Goal: Information Seeking & Learning: Learn about a topic

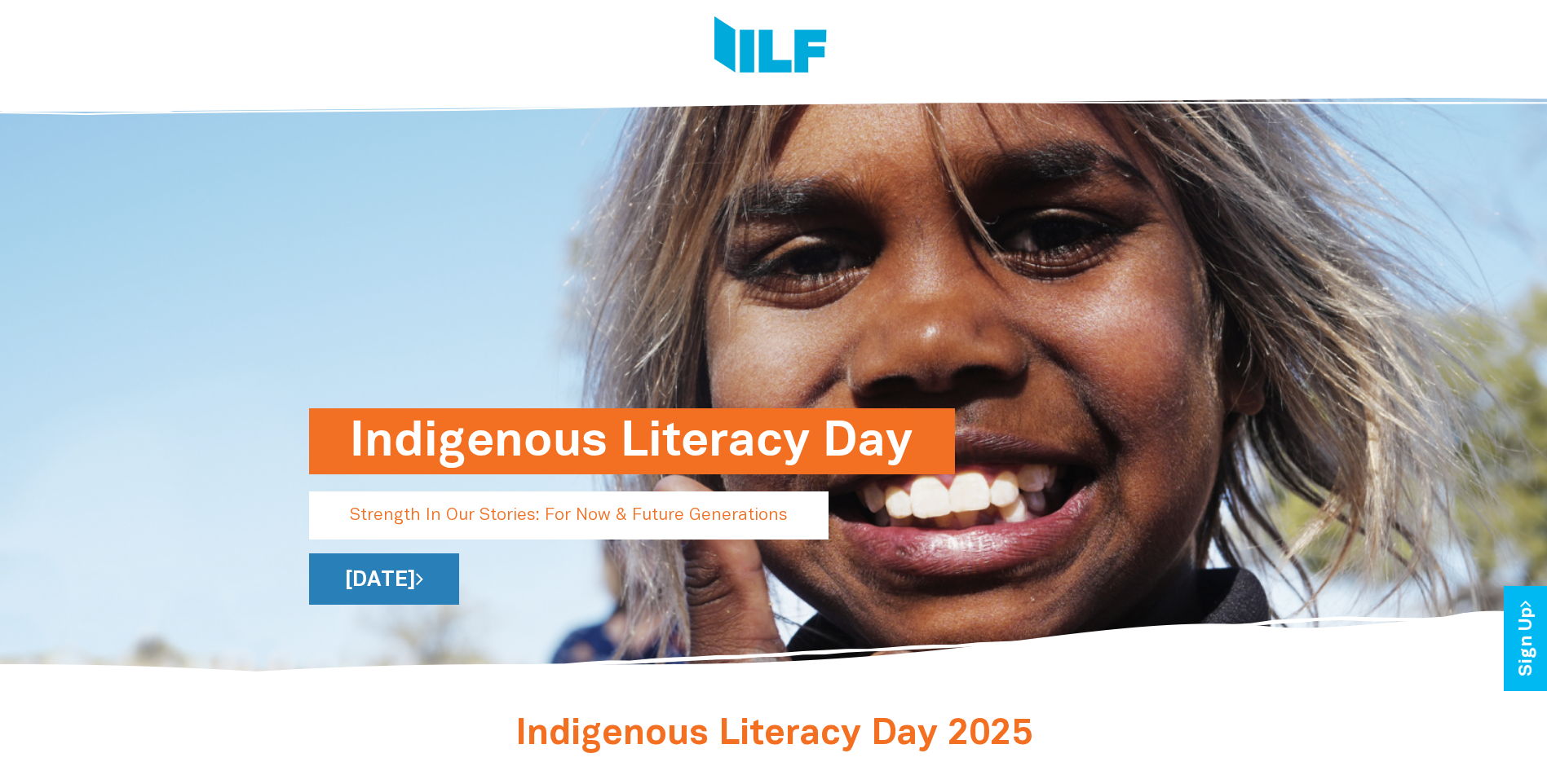
click at [459, 589] on link "[DATE]" at bounding box center [383, 579] width 150 height 52
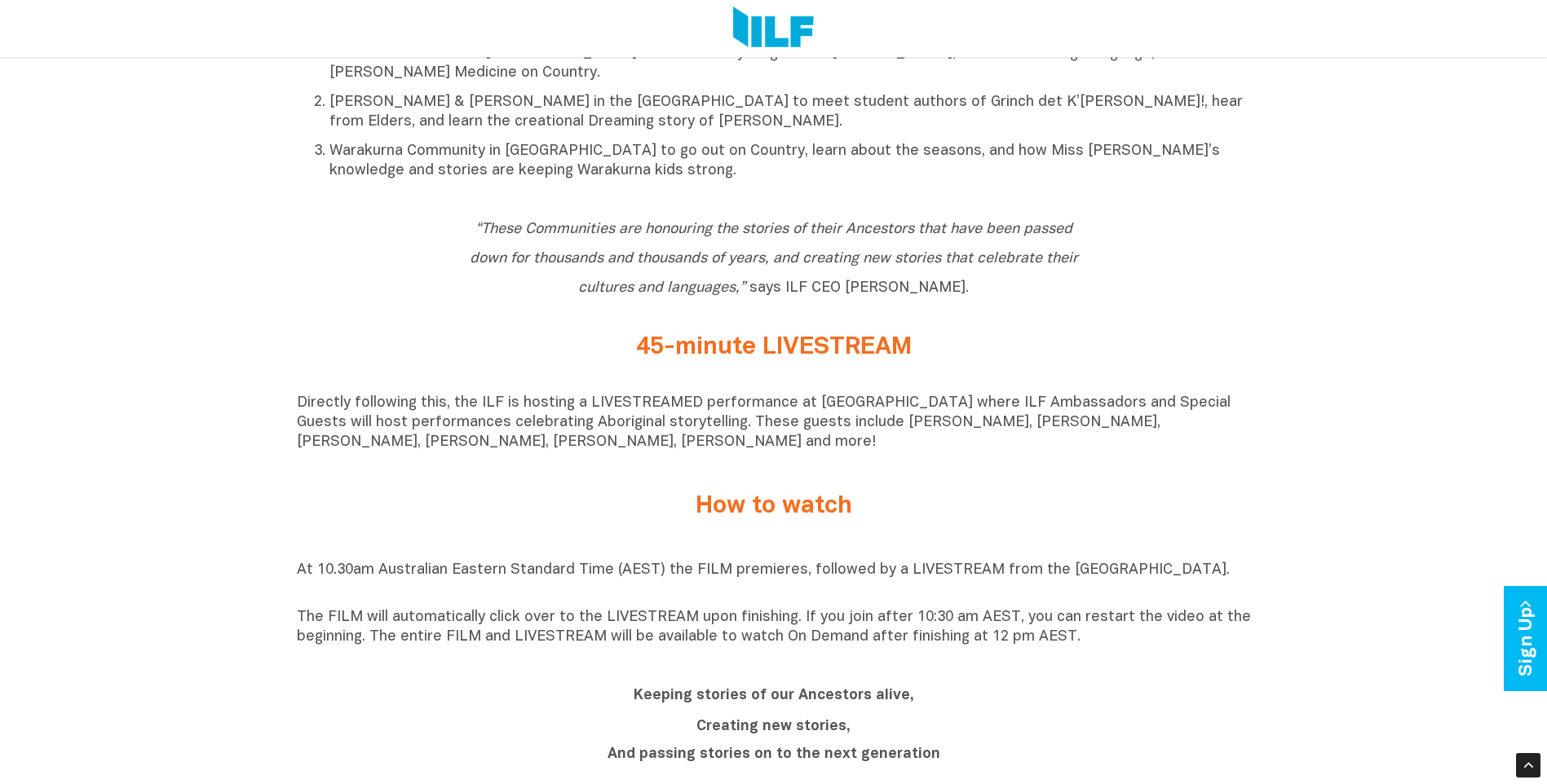
scroll to position [1060, 0]
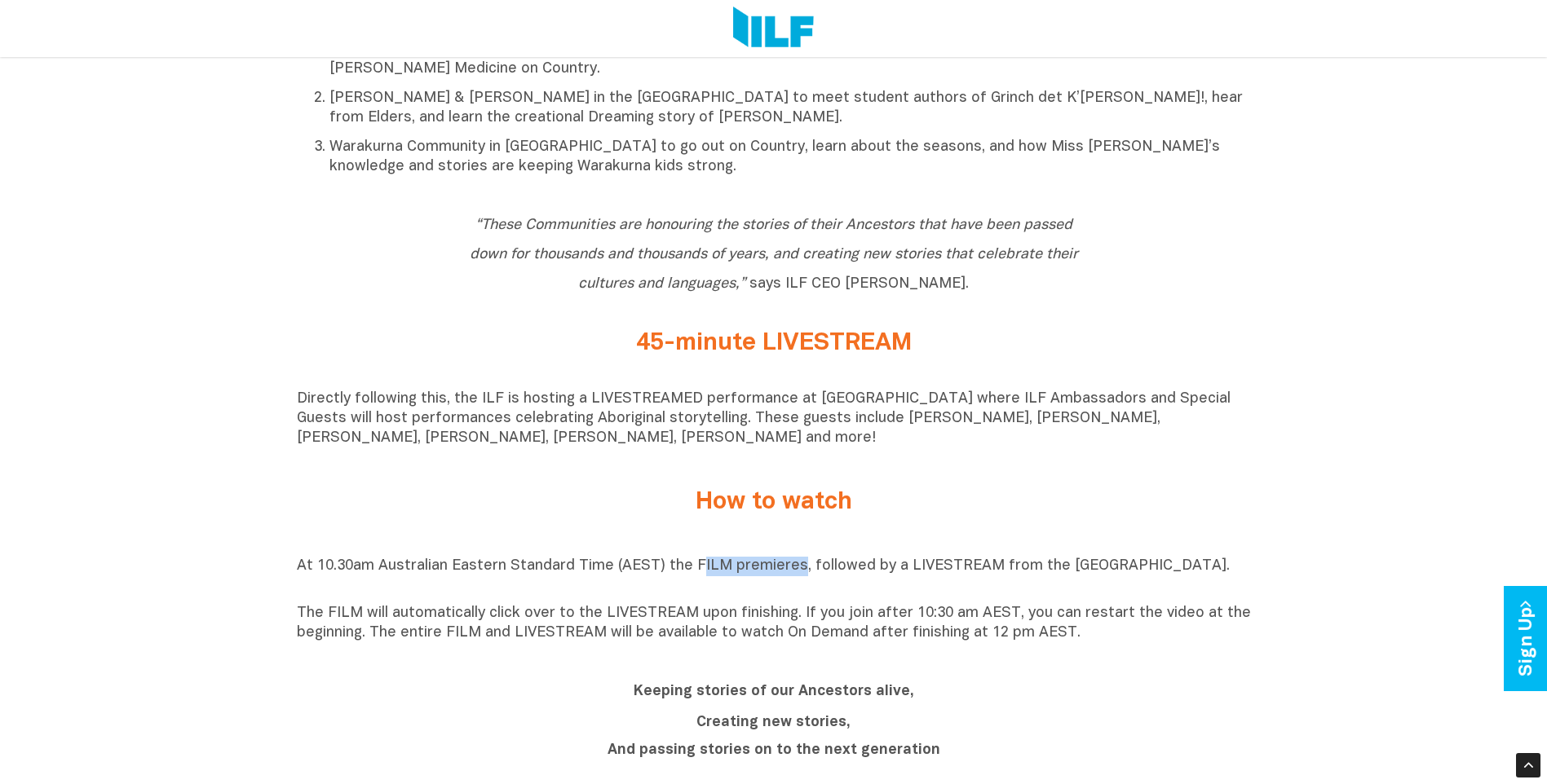
drag, startPoint x: 790, startPoint y: 575, endPoint x: 693, endPoint y: 570, distance: 97.1
click at [693, 570] on p "At 10.30am Australian Eastern Standard Time (AEST) the FILM premieres, followed…" at bounding box center [774, 577] width 955 height 40
drag, startPoint x: 688, startPoint y: 574, endPoint x: 790, endPoint y: 576, distance: 102.0
click at [790, 576] on p "At 10.30am Australian Eastern Standard Time (AEST) the FILM premieres, followed…" at bounding box center [774, 577] width 955 height 40
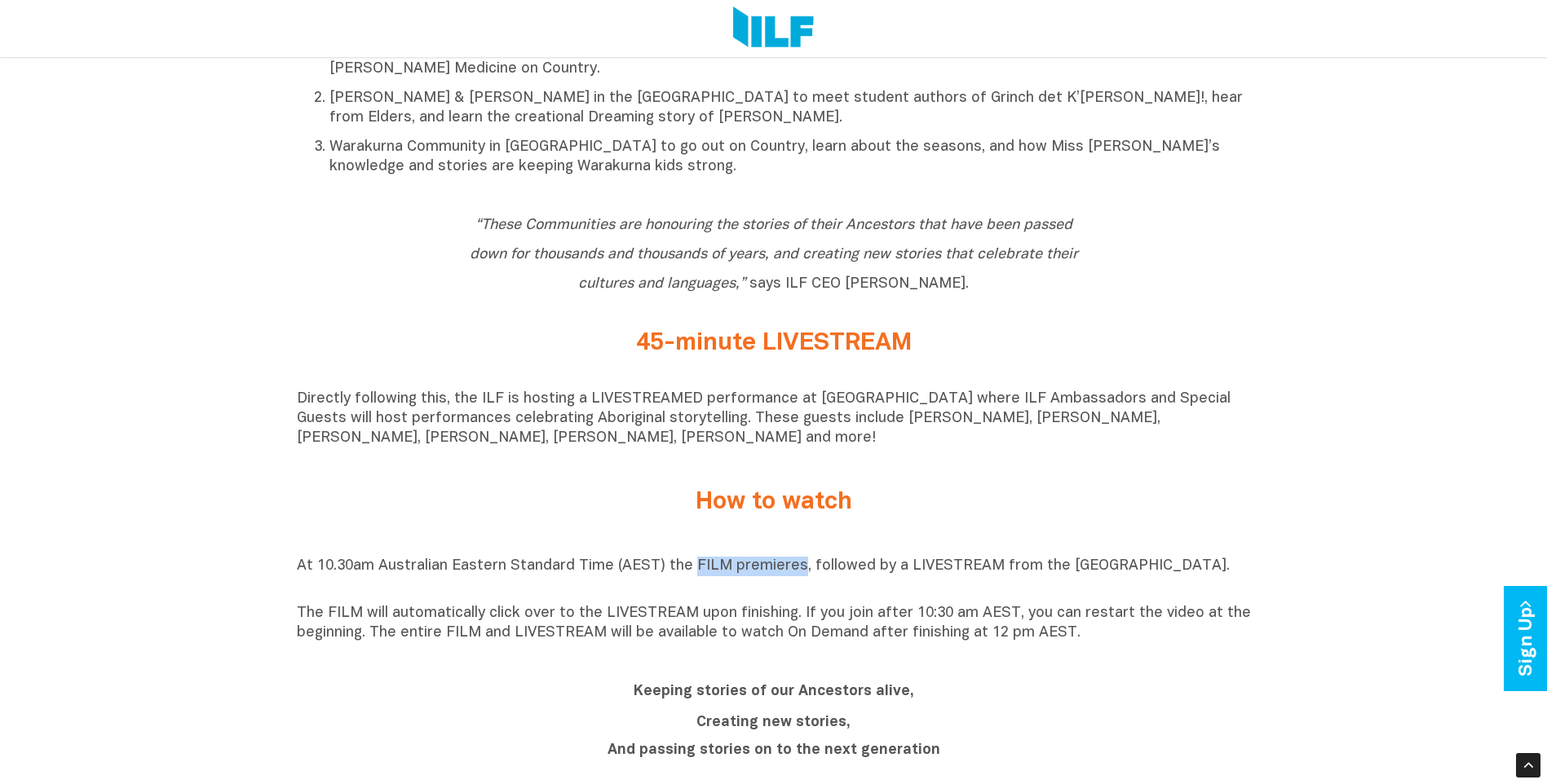
copy p "FILM premieres"
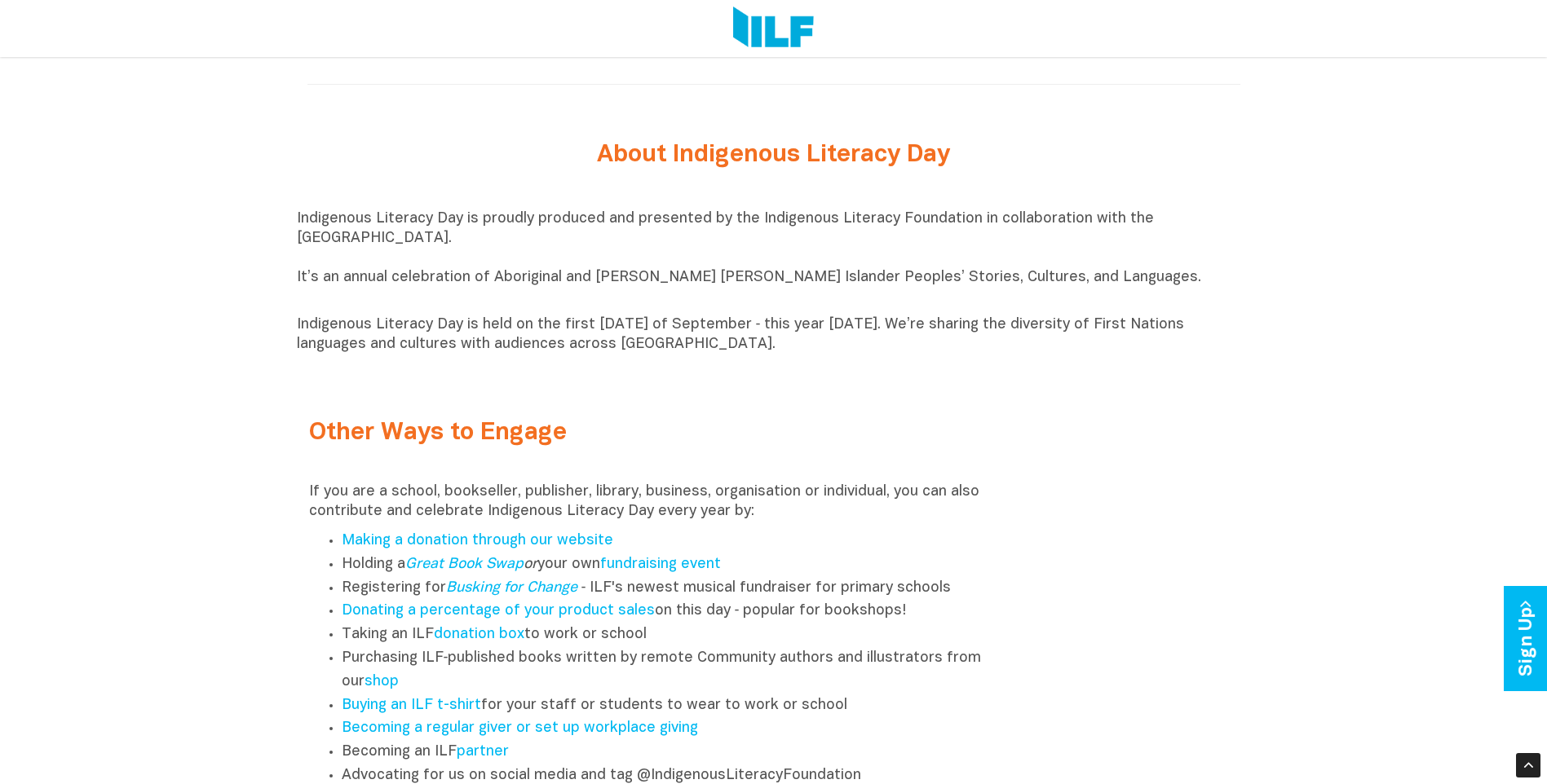
scroll to position [1875, 0]
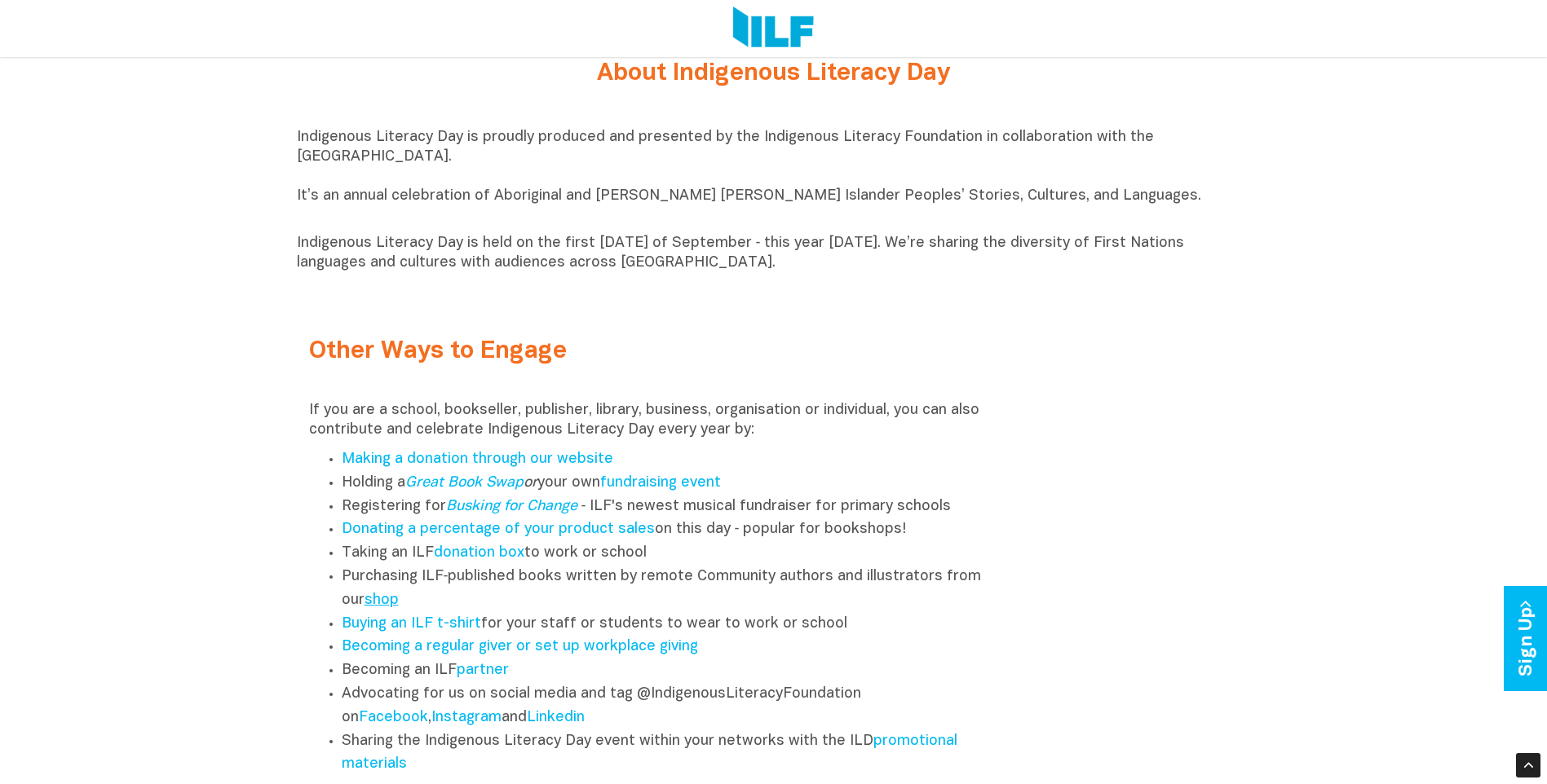
click at [389, 607] on link "shop" at bounding box center [381, 600] width 34 height 14
